Goal: Leave review/rating

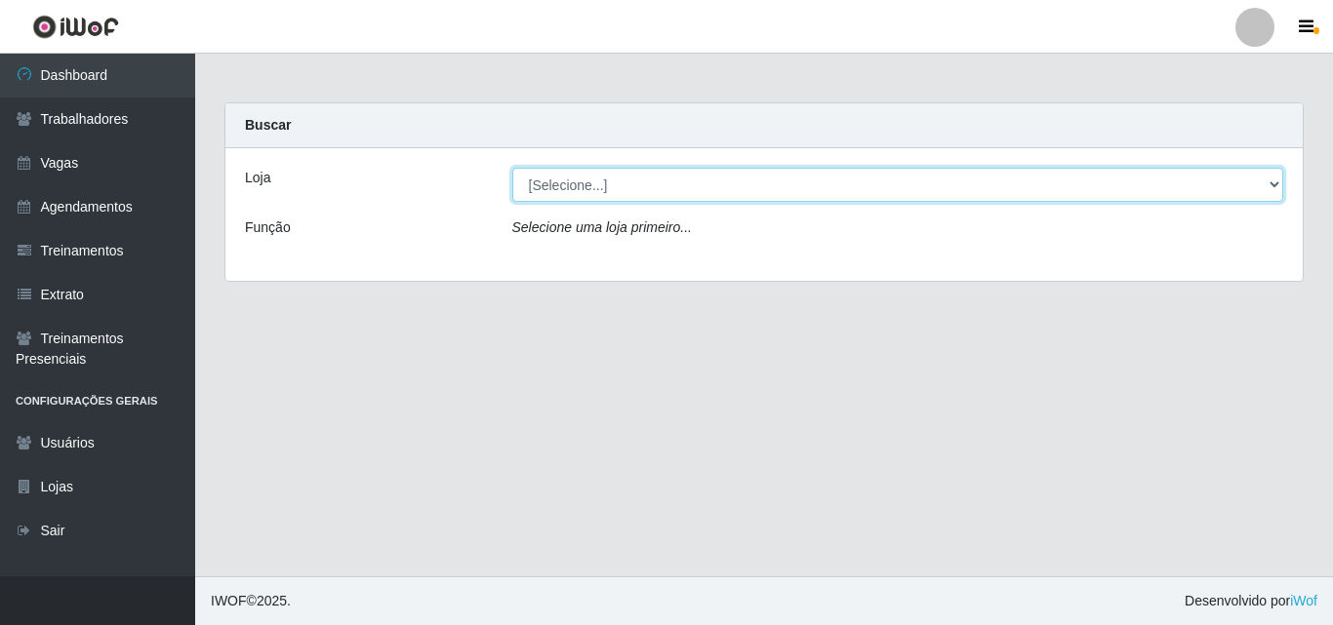
click at [585, 187] on select "[Selecione...] Chinatown Sushimi - [GEOGRAPHIC_DATA]" at bounding box center [898, 185] width 772 height 34
select select "357"
click at [512, 168] on select "[Selecione...] Chinatown Sushimi - [GEOGRAPHIC_DATA]" at bounding box center [898, 185] width 772 height 34
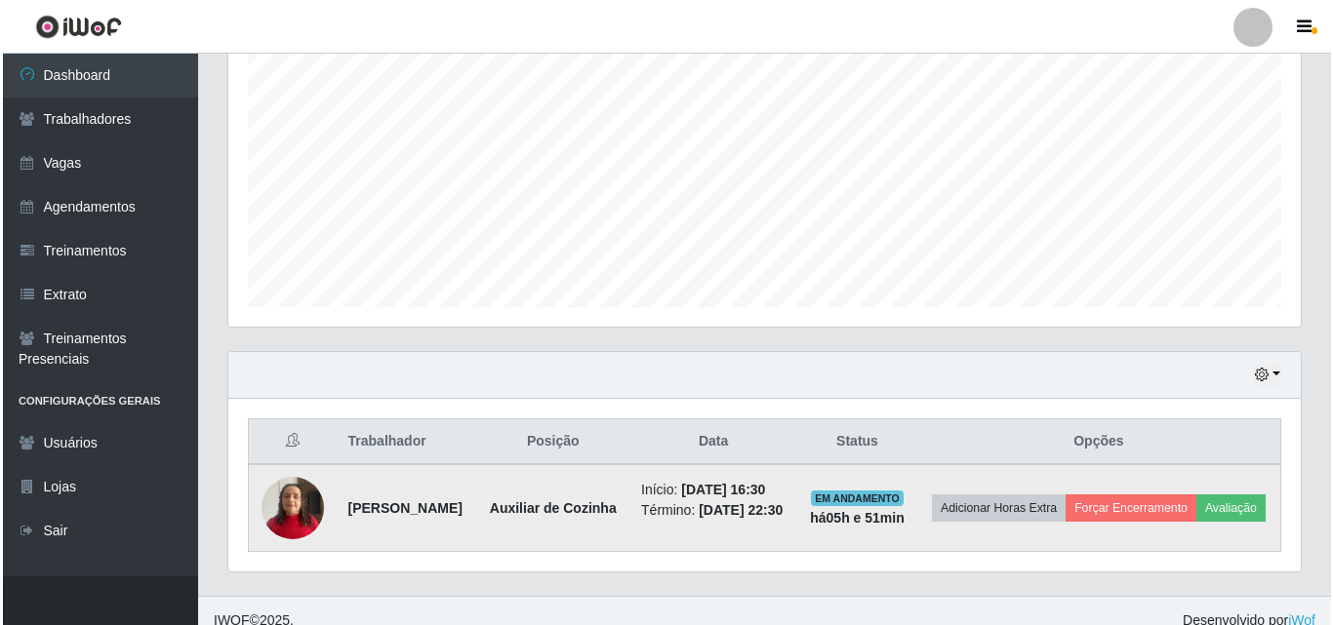
scroll to position [424, 0]
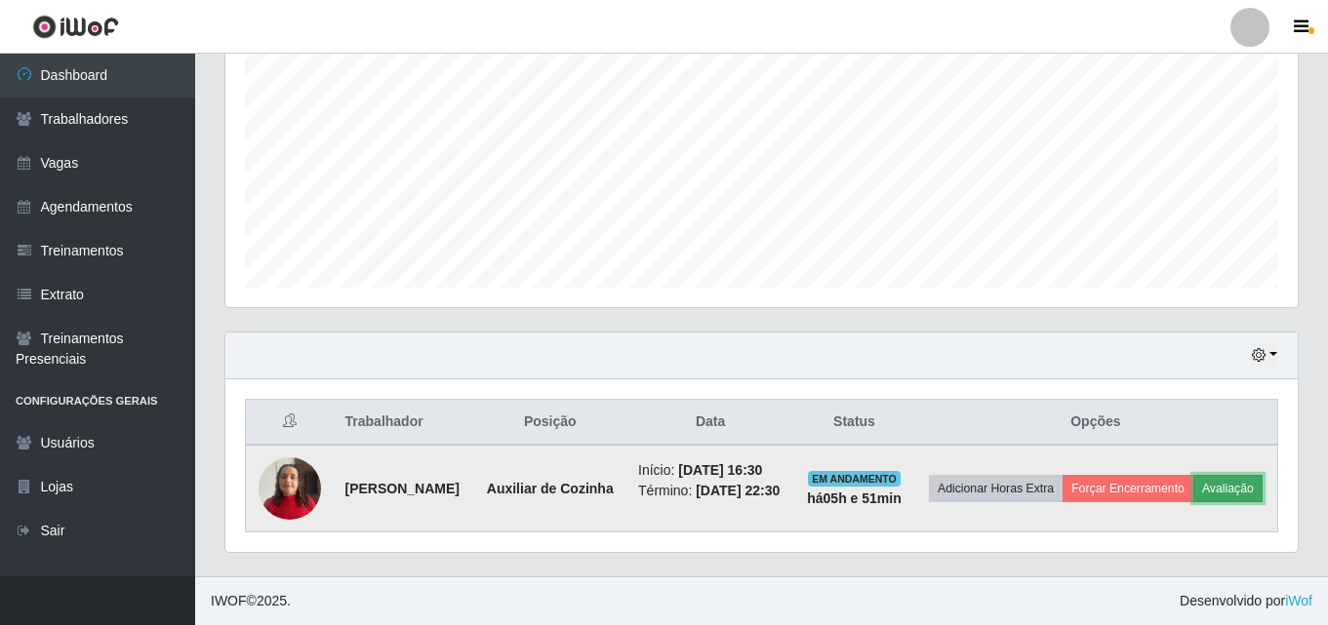
click at [1193, 490] on button "Avaliação" at bounding box center [1227, 488] width 69 height 27
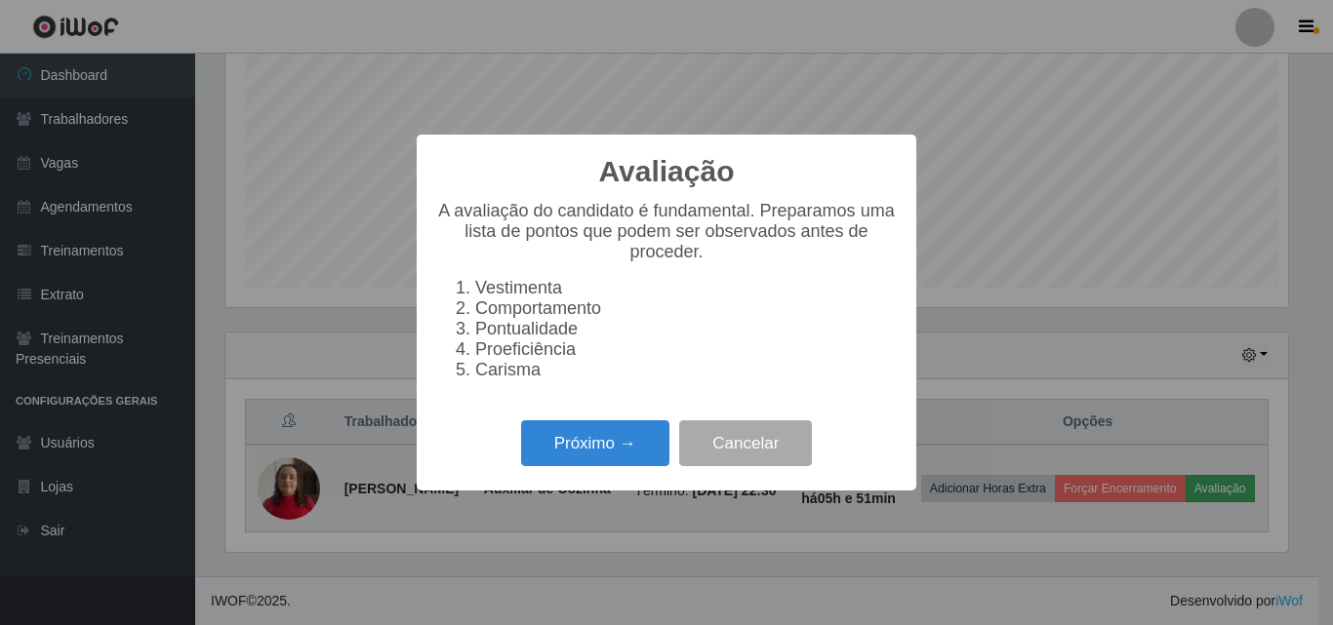
scroll to position [405, 1062]
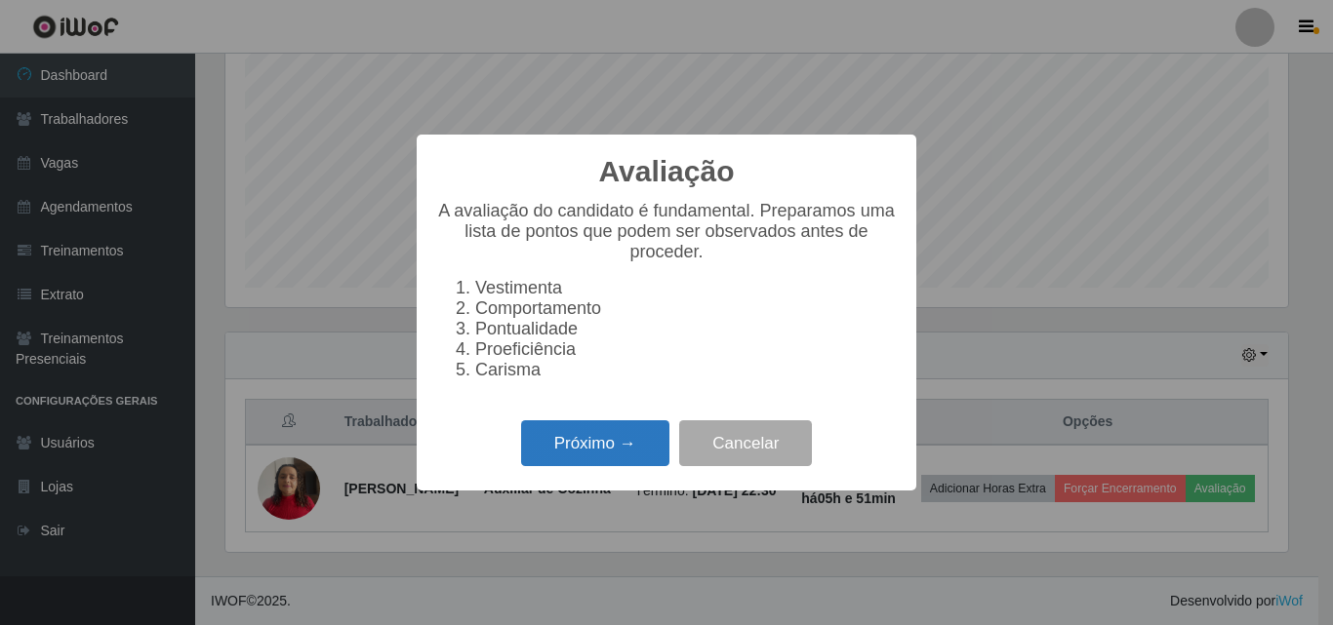
click at [569, 446] on button "Próximo →" at bounding box center [595, 443] width 148 height 46
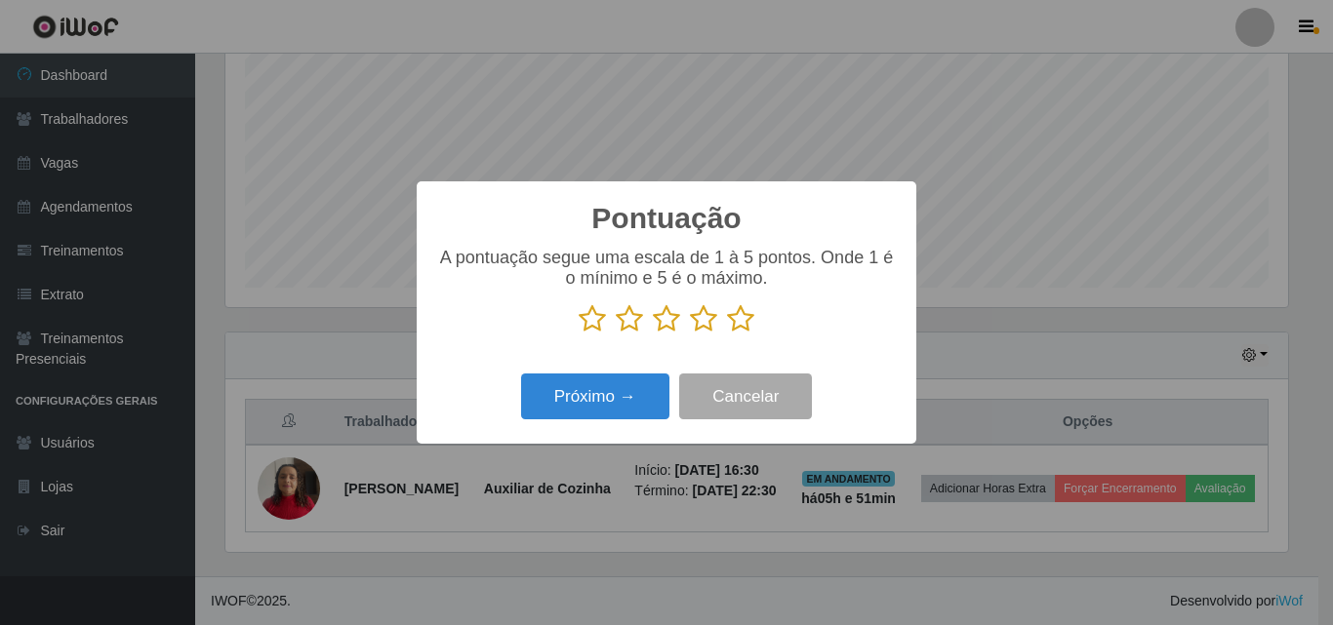
click at [592, 321] on icon at bounding box center [591, 318] width 27 height 29
click at [578, 334] on input "radio" at bounding box center [578, 334] width 0 height 0
click at [633, 321] on icon at bounding box center [629, 318] width 27 height 29
click at [616, 334] on input "radio" at bounding box center [616, 334] width 0 height 0
click at [598, 393] on button "Próximo →" at bounding box center [595, 397] width 148 height 46
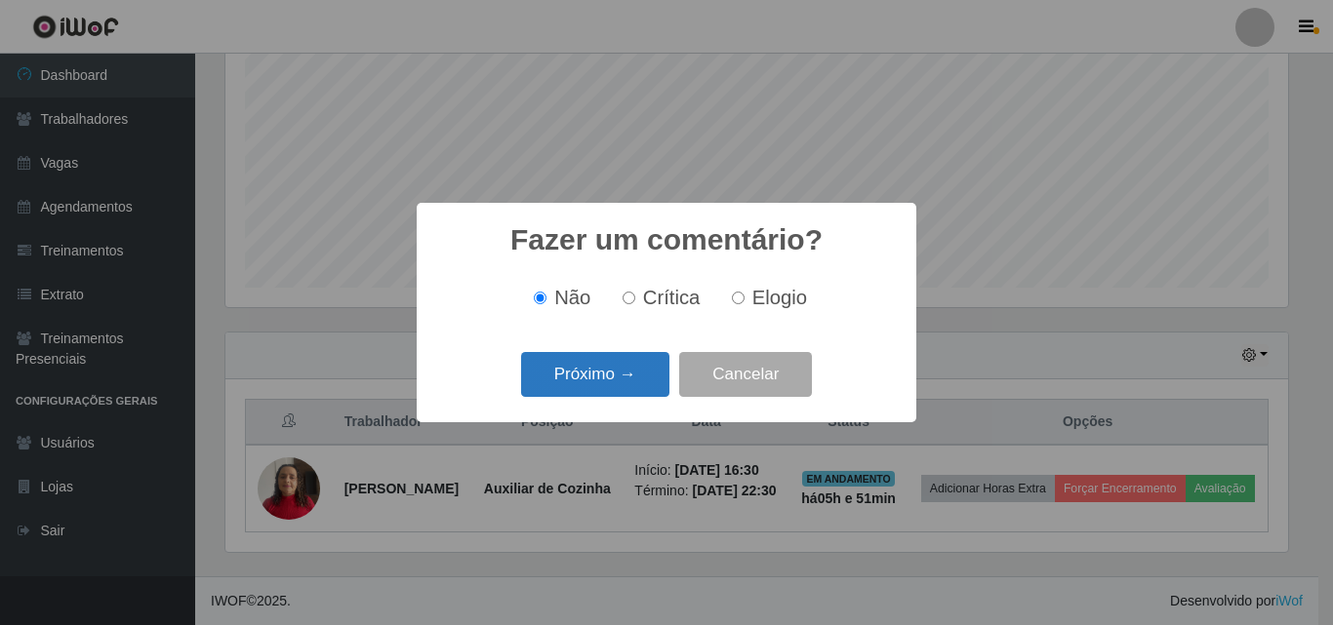
click at [597, 370] on button "Próximo →" at bounding box center [595, 375] width 148 height 46
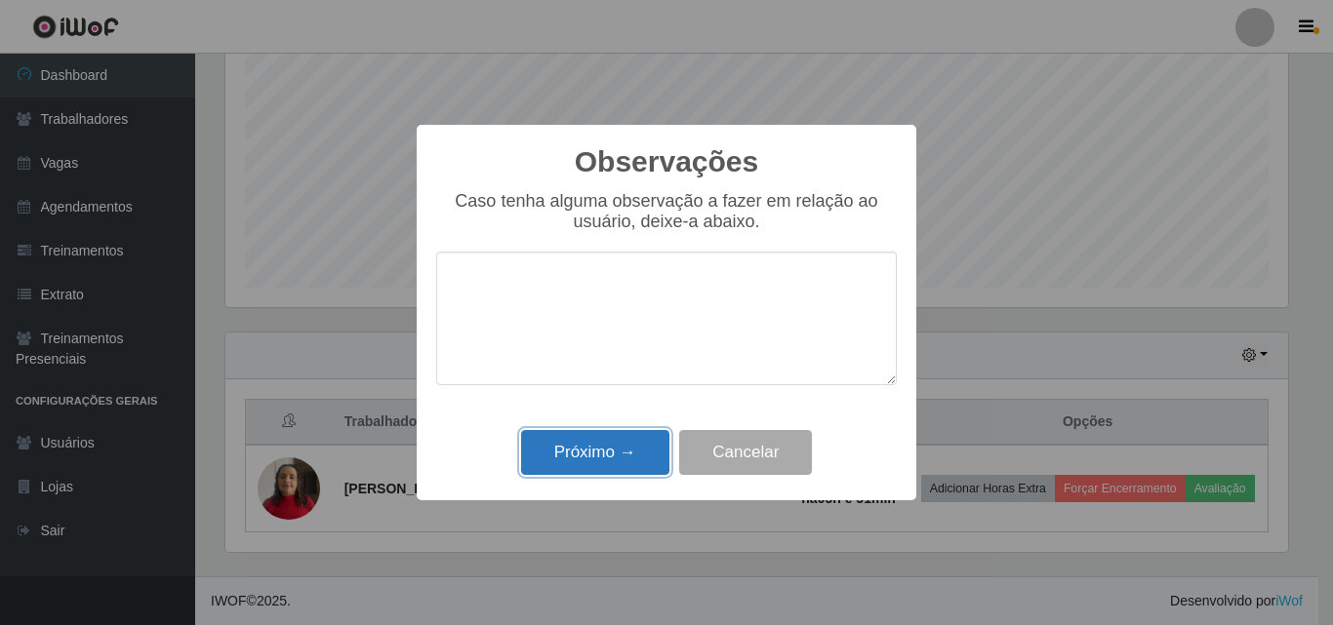
click at [600, 451] on button "Próximo →" at bounding box center [595, 453] width 148 height 46
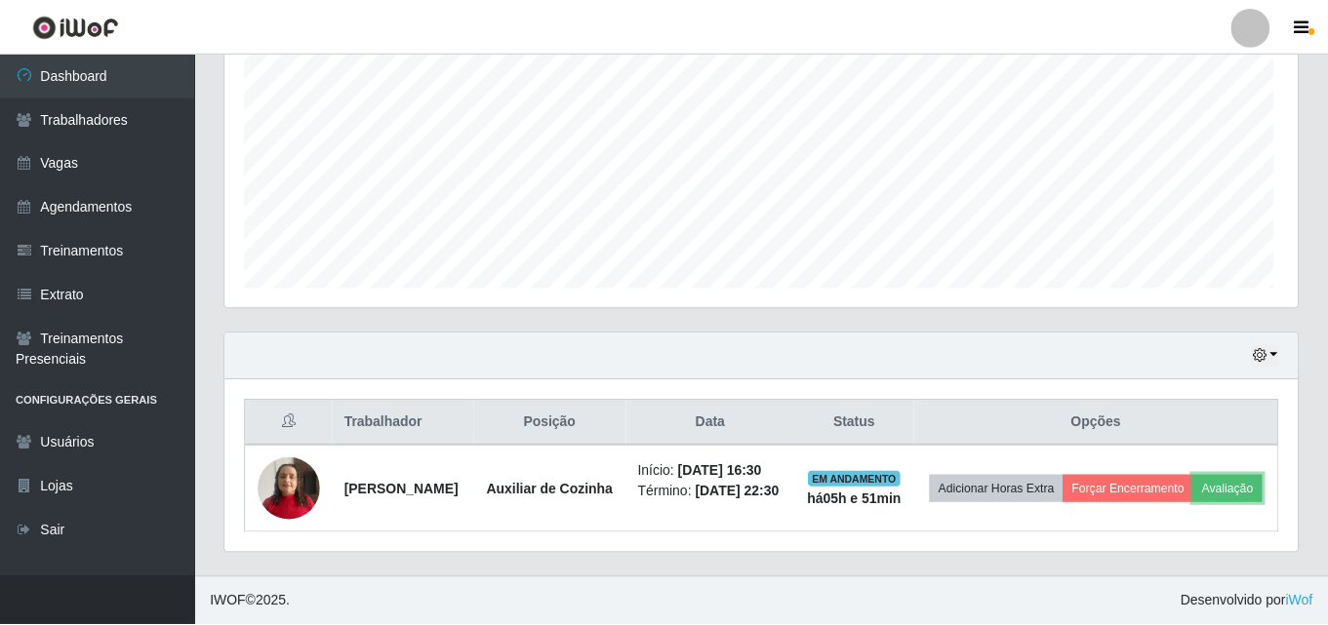
scroll to position [405, 1072]
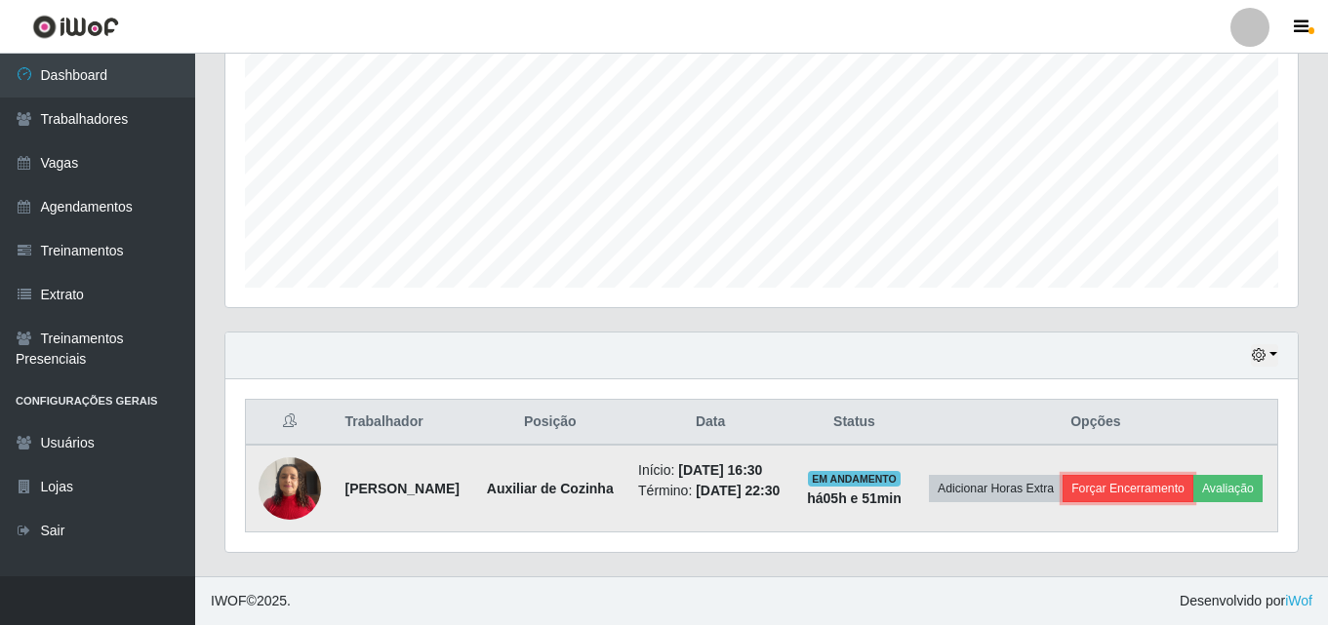
click at [1192, 475] on button "Forçar Encerramento" at bounding box center [1127, 488] width 131 height 27
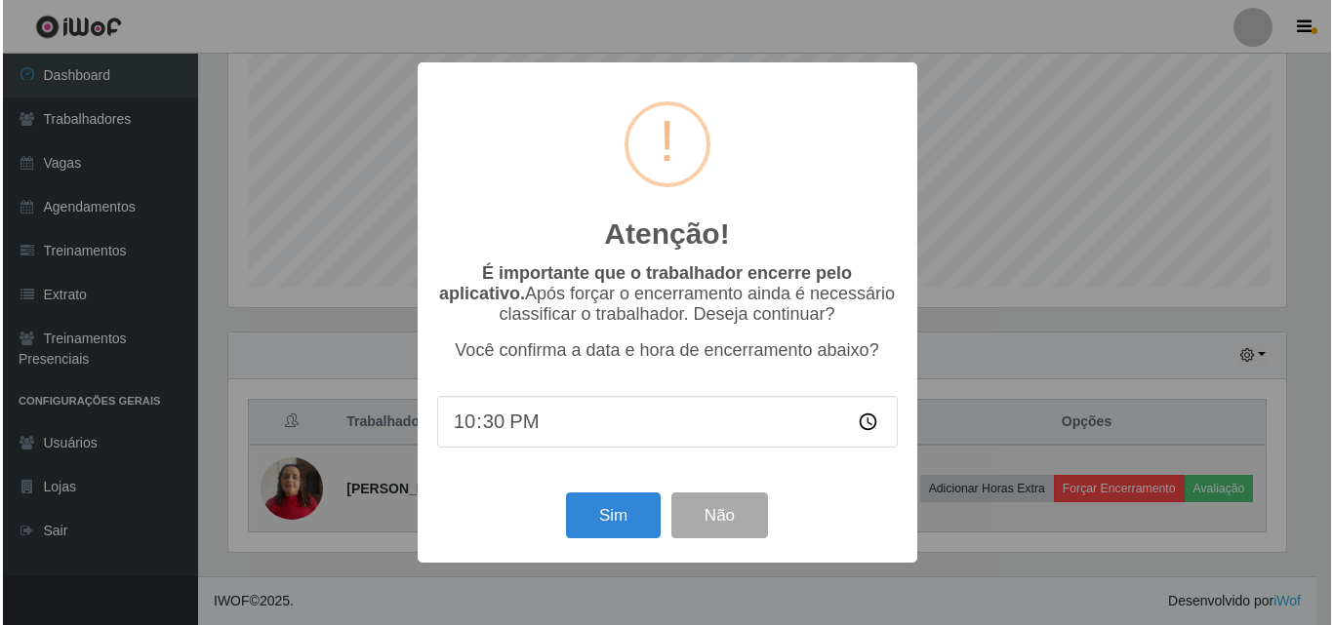
scroll to position [405, 1062]
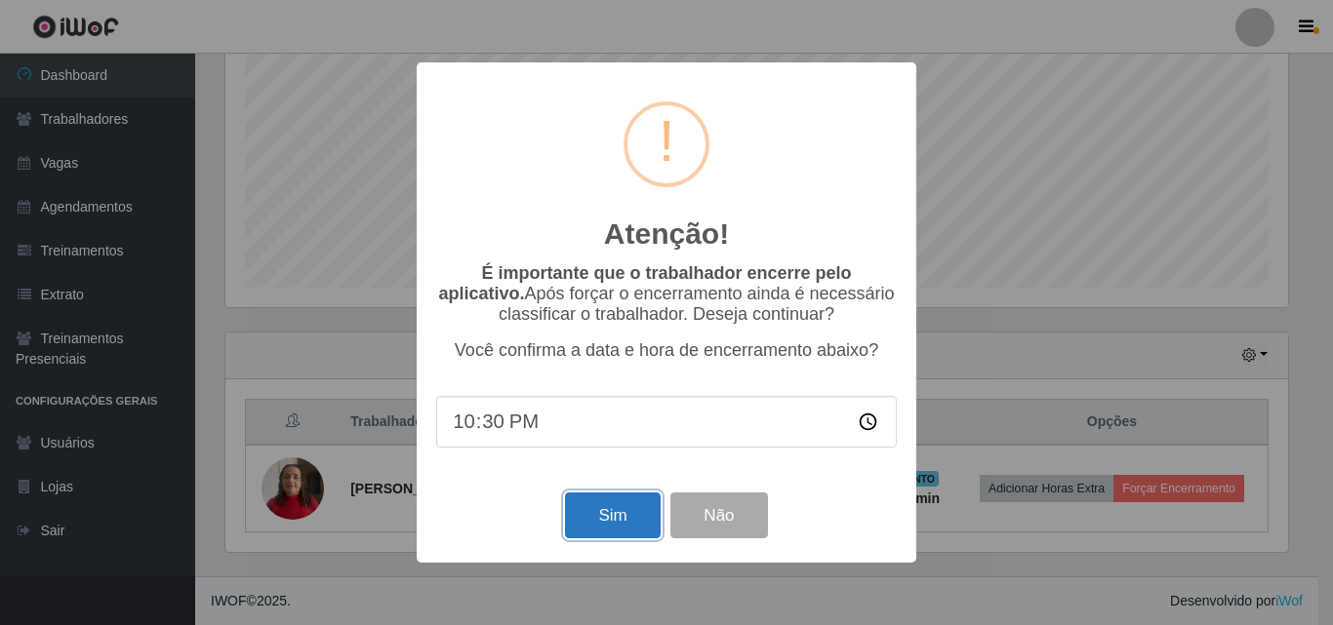
click at [613, 512] on button "Sim" at bounding box center [612, 516] width 95 height 46
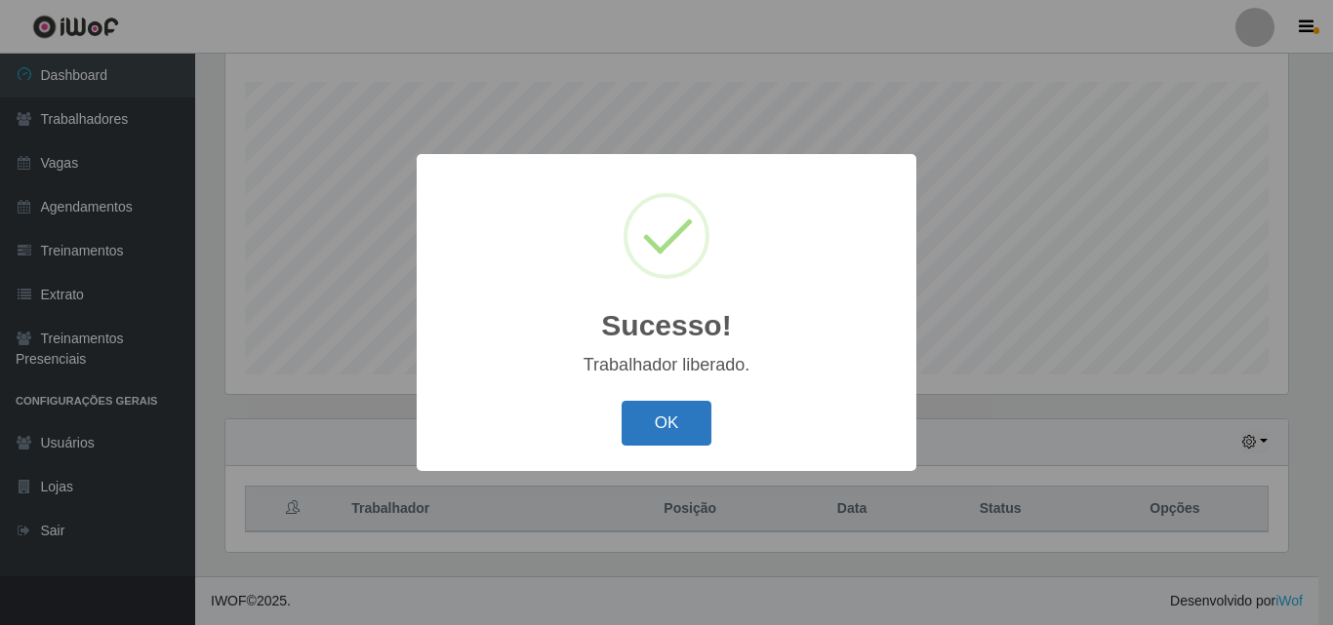
click at [682, 418] on button "OK" at bounding box center [666, 424] width 91 height 46
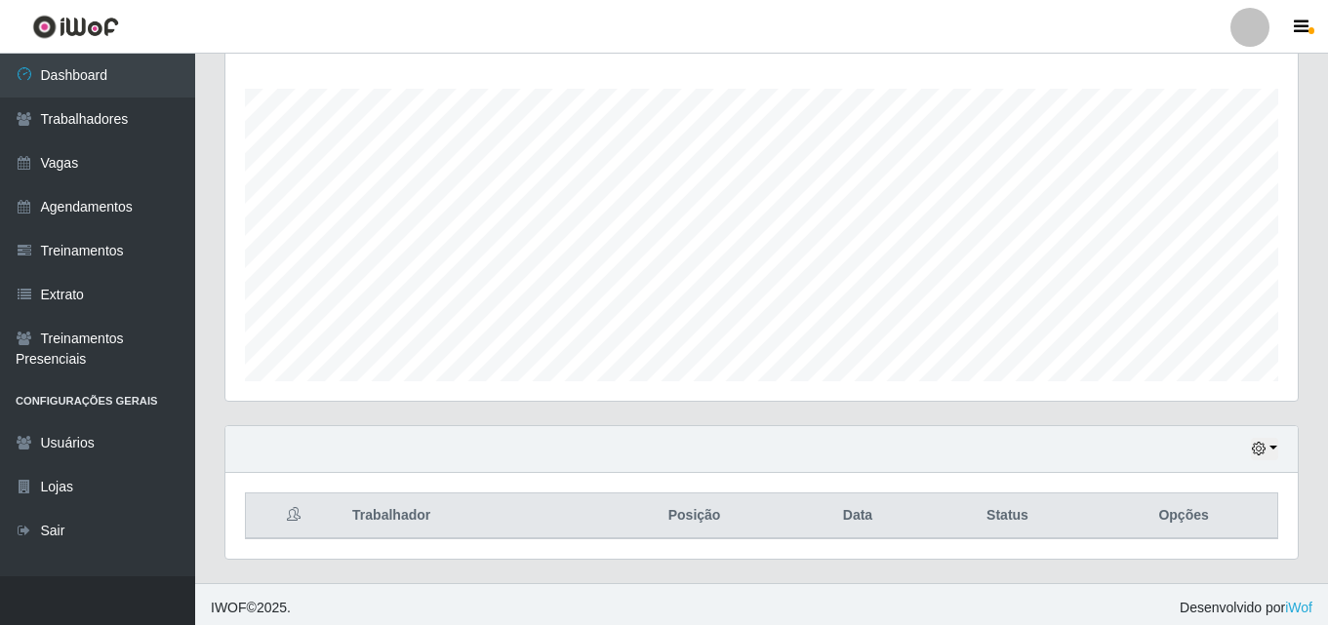
scroll to position [323, 0]
